Goal: Information Seeking & Learning: Learn about a topic

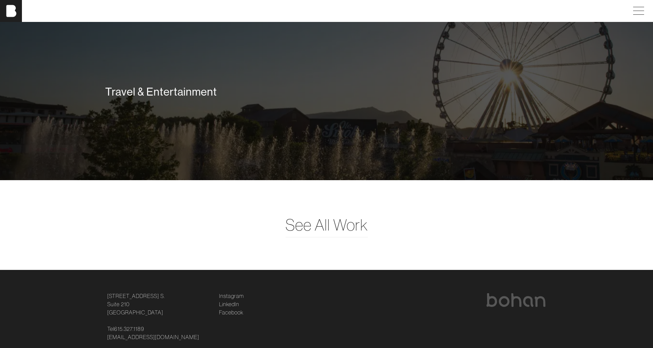
scroll to position [1903, 0]
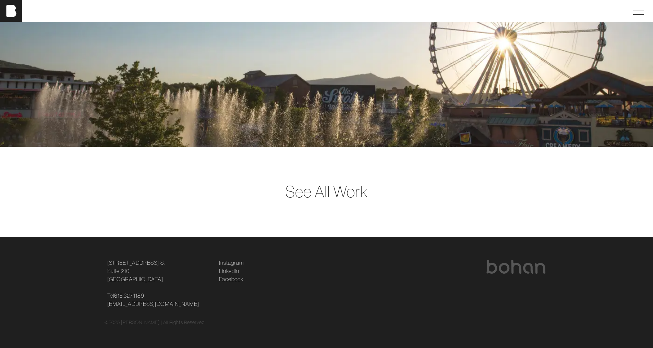
click at [331, 196] on span "See All Work" at bounding box center [327, 192] width 82 height 24
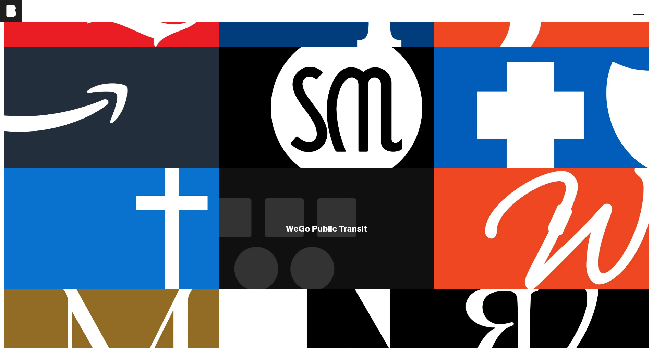
scroll to position [427, 0]
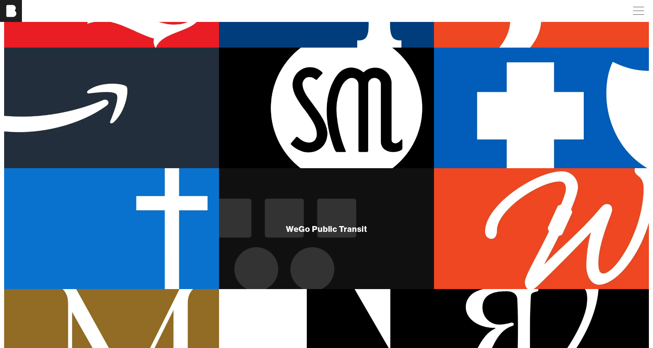
click at [304, 214] on div "WeGo Public Transit" at bounding box center [326, 228] width 215 height 121
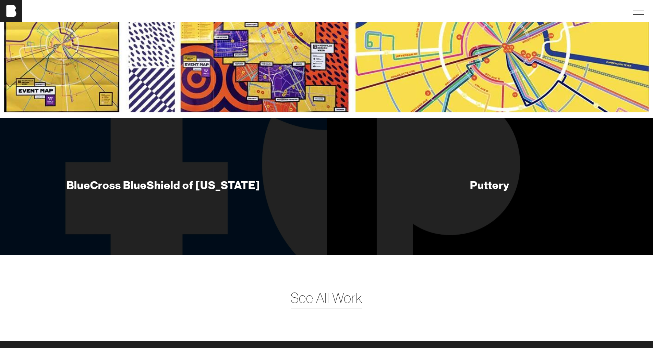
scroll to position [2555, 0]
